Goal: Communication & Community: Answer question/provide support

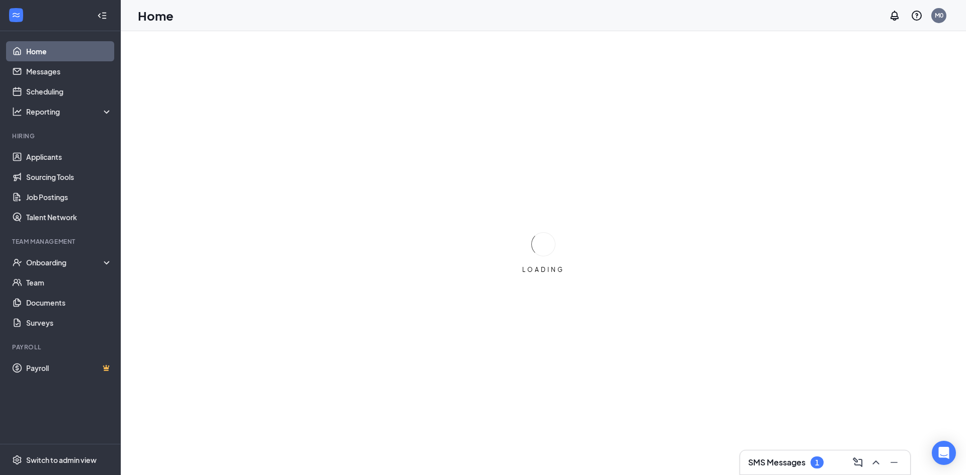
click at [825, 463] on div "SMS Messages 1" at bounding box center [825, 463] width 154 height 16
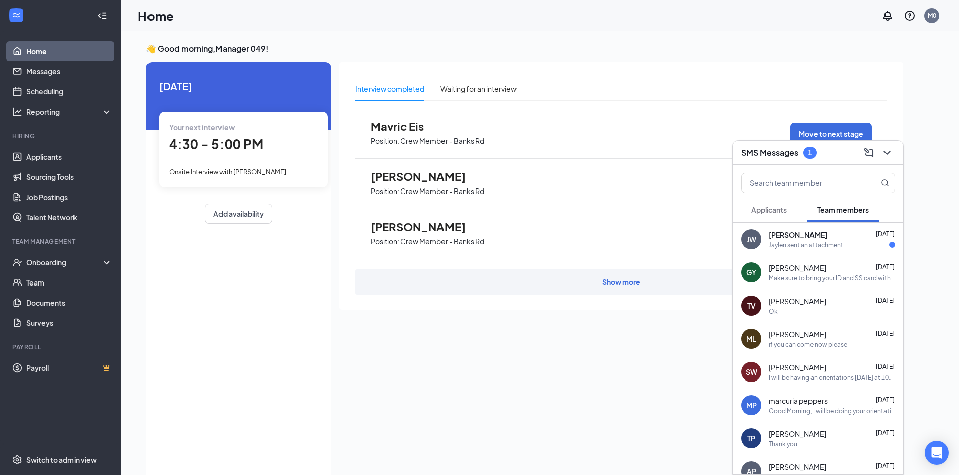
click at [807, 242] on div "Jaylen sent an attachment" at bounding box center [805, 245] width 74 height 9
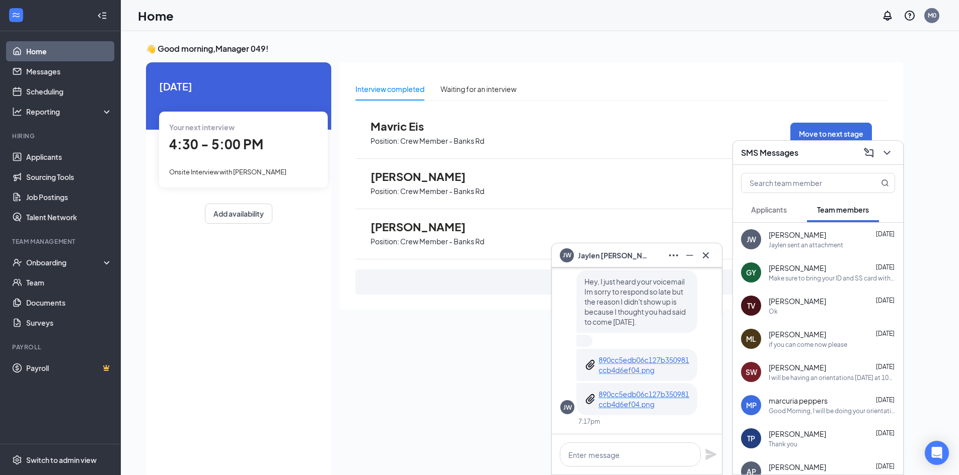
click at [634, 358] on p "890cc5edb06c127b350981ccb4d6ef04.png" at bounding box center [643, 365] width 91 height 20
click at [616, 453] on textarea at bounding box center [630, 455] width 141 height 24
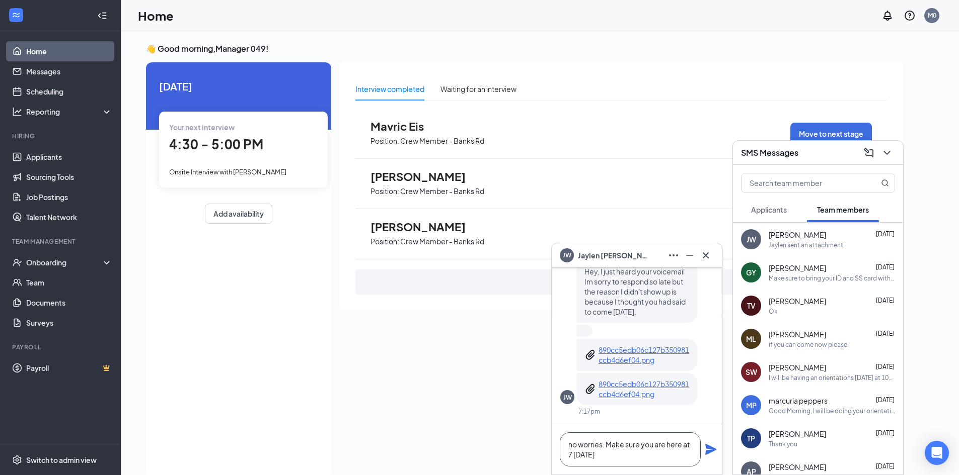
type textarea "no worries. Make sure you are here at 7 [DATE]"
click at [708, 452] on icon "Plane" at bounding box center [710, 449] width 11 height 11
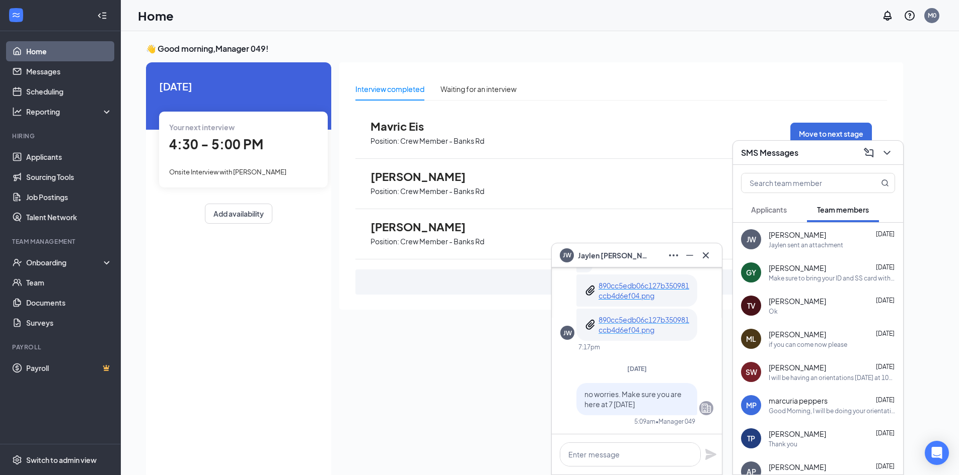
scroll to position [0, 0]
click at [622, 326] on p "890cc5edb06c127b350981ccb4d6ef04.png" at bounding box center [643, 325] width 91 height 20
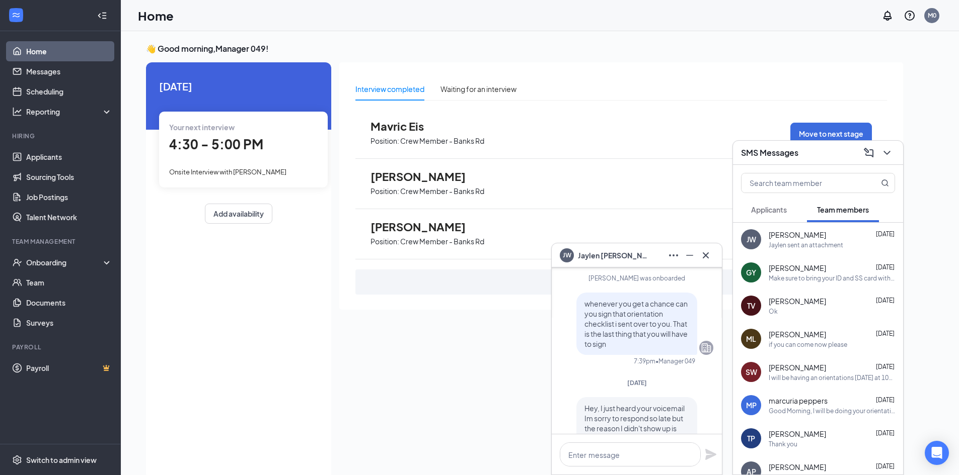
scroll to position [-151, 0]
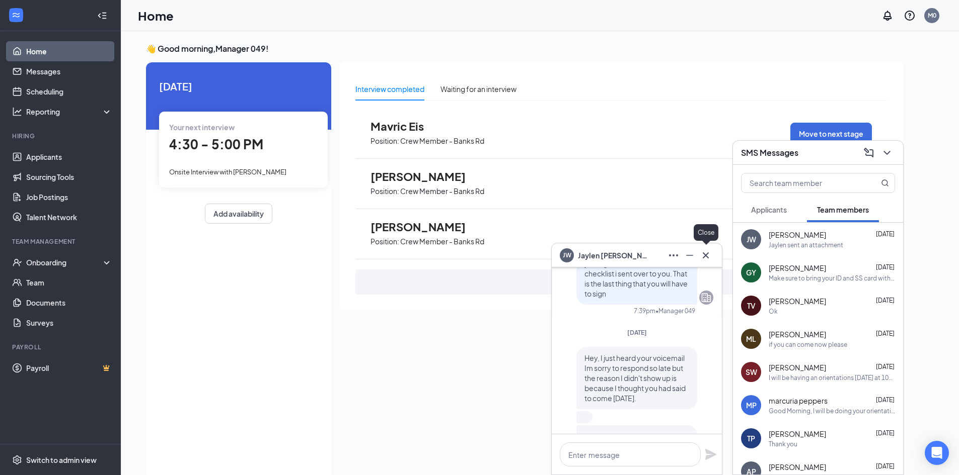
click at [703, 255] on icon "Cross" at bounding box center [705, 256] width 12 height 12
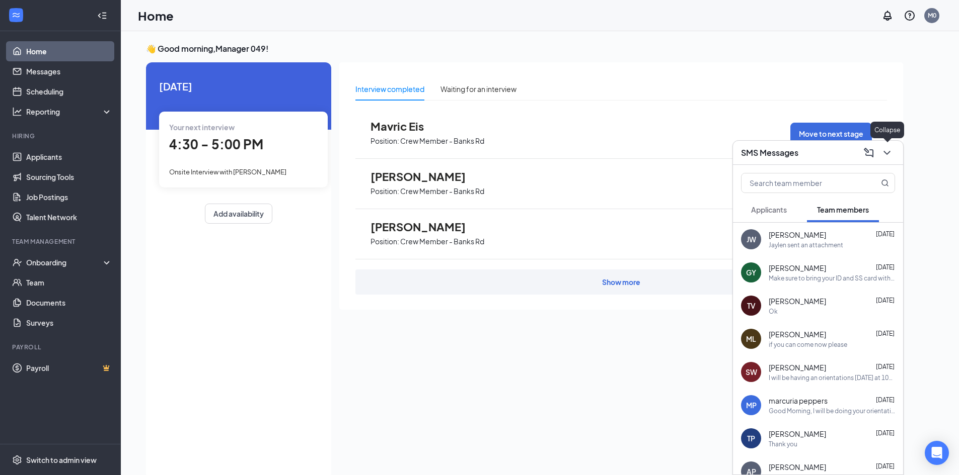
click at [888, 149] on icon "ChevronDown" at bounding box center [887, 153] width 12 height 12
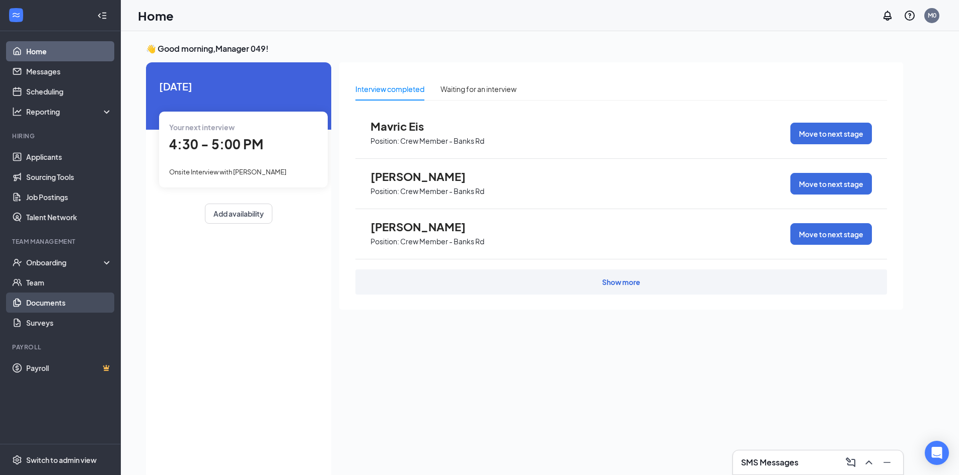
click at [49, 304] on link "Documents" at bounding box center [69, 303] width 86 height 20
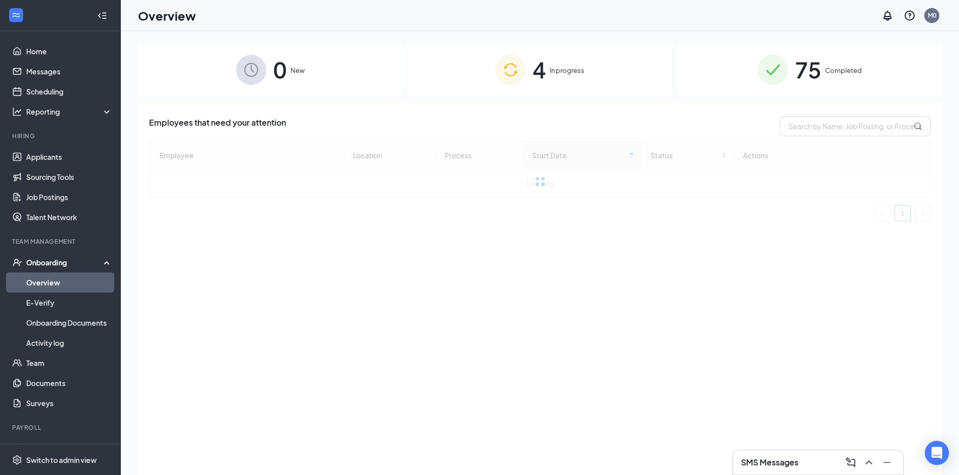
click at [570, 69] on span "In progress" at bounding box center [566, 70] width 35 height 10
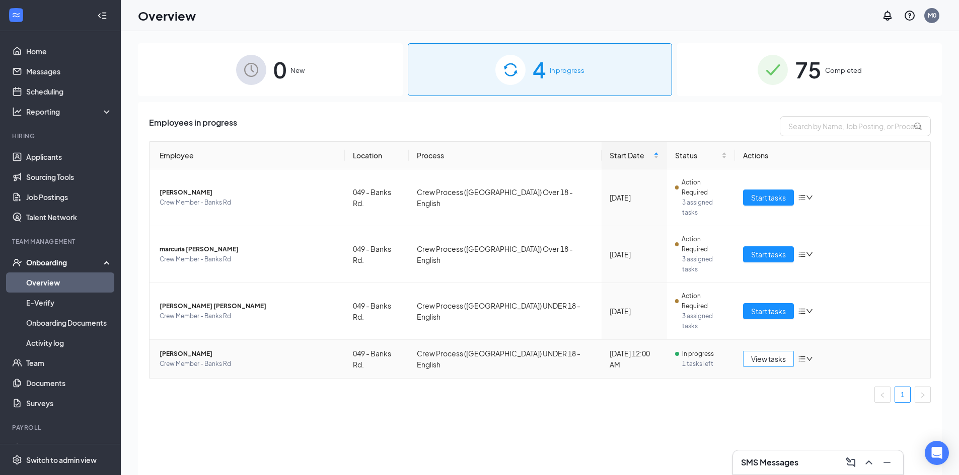
click at [748, 351] on button "View tasks" at bounding box center [768, 359] width 51 height 16
